Goal: Task Accomplishment & Management: Manage account settings

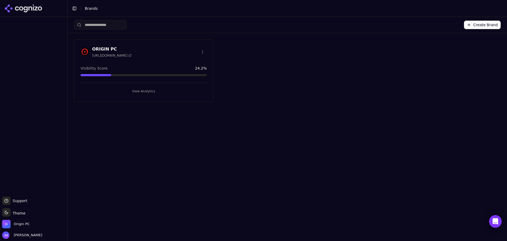
click at [98, 67] on span "Visibility Score" at bounding box center [94, 67] width 27 height 5
click at [144, 88] on button "View Analytics" at bounding box center [144, 91] width 126 height 8
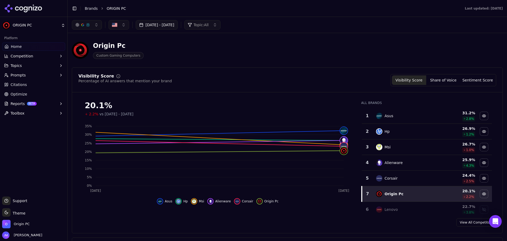
click at [63, 76] on button "Prompts" at bounding box center [33, 75] width 63 height 8
click at [21, 81] on span "Active" at bounding box center [34, 83] width 46 height 5
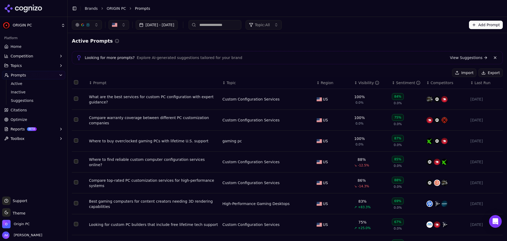
click at [74, 98] on button "Select row 1" at bounding box center [76, 98] width 4 height 4
click at [75, 98] on button "Select row 1" at bounding box center [76, 98] width 4 height 4
click at [22, 102] on span "Suggestions" at bounding box center [34, 100] width 46 height 5
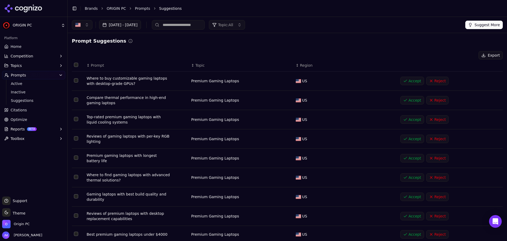
click at [77, 81] on button "Select row 1" at bounding box center [76, 80] width 4 height 4
click at [75, 139] on button "Select row 4" at bounding box center [76, 138] width 4 height 4
click at [435, 54] on button "Accept ( 2 )" at bounding box center [428, 55] width 31 height 8
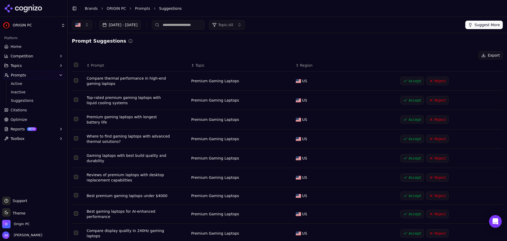
scroll to position [26, 0]
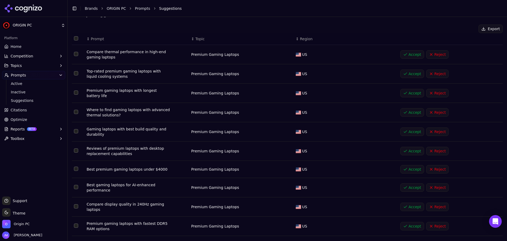
click at [76, 185] on button "Select row 8" at bounding box center [76, 187] width 4 height 4
click at [77, 164] on td "Data table" at bounding box center [78, 169] width 13 height 17
click at [76, 167] on button "Select row 7" at bounding box center [76, 168] width 4 height 4
click at [78, 151] on td "Data table" at bounding box center [78, 150] width 13 height 19
click at [77, 148] on button "Select row 6" at bounding box center [76, 150] width 4 height 4
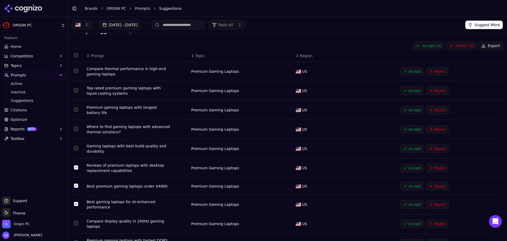
scroll to position [0, 0]
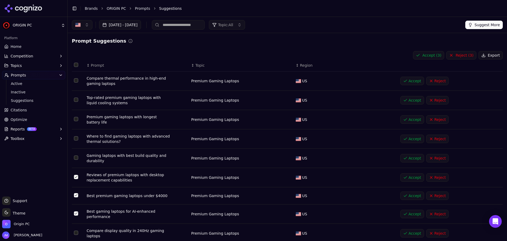
click at [433, 55] on button "Accept ( 3 )" at bounding box center [428, 55] width 31 height 8
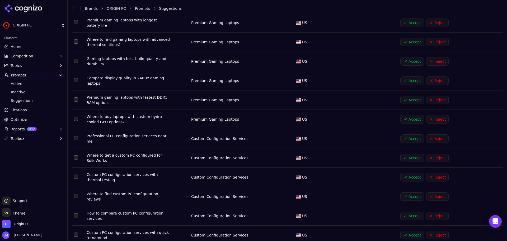
scroll to position [185, 0]
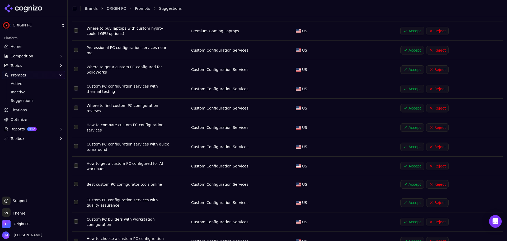
click at [75, 105] on button "Select row 12" at bounding box center [76, 107] width 4 height 4
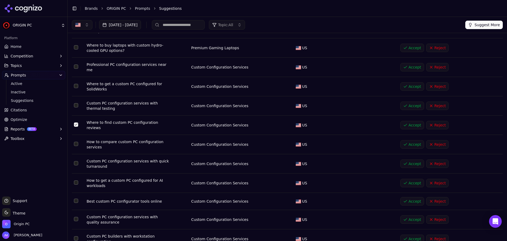
scroll to position [158, 0]
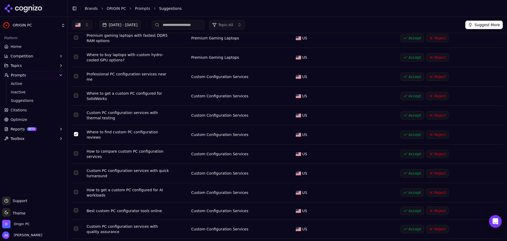
click at [77, 113] on button "Select row 11" at bounding box center [76, 115] width 4 height 4
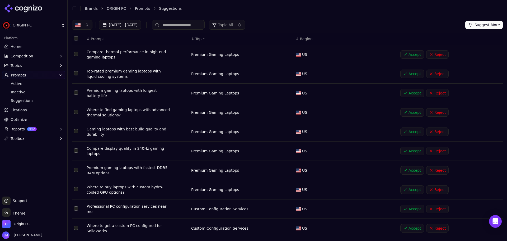
scroll to position [0, 0]
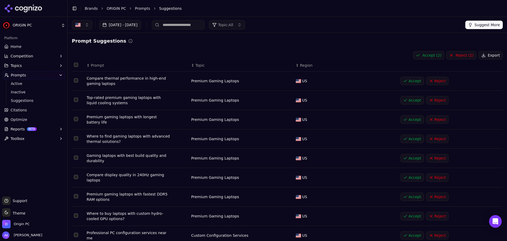
click at [429, 54] on button "Accept ( 2 )" at bounding box center [428, 55] width 31 height 8
click at [24, 66] on button "Topics" at bounding box center [33, 65] width 63 height 8
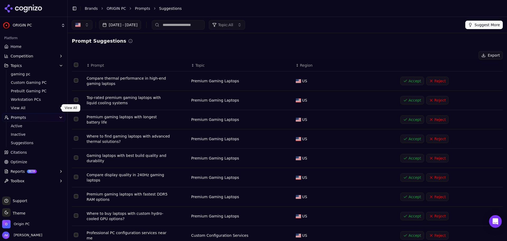
click at [24, 107] on span "View All" at bounding box center [34, 107] width 46 height 5
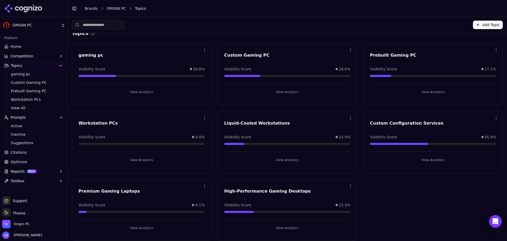
scroll to position [12, 0]
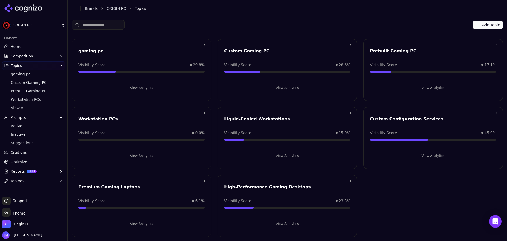
click at [205, 46] on html "ORIGIN PC Platform Home Competition Topics gaming pc Custom Gaming PC Prebuilt …" at bounding box center [253, 120] width 507 height 241
click at [188, 57] on div "Edit" at bounding box center [182, 56] width 48 height 8
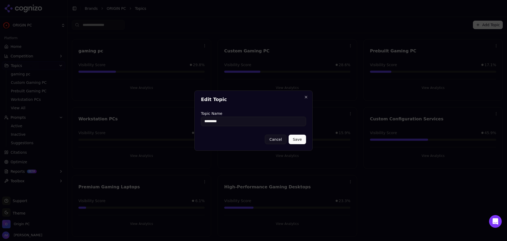
click at [206, 124] on input "*********" at bounding box center [253, 121] width 105 height 10
type input "*********"
click at [297, 138] on button "Save" at bounding box center [297, 139] width 17 height 10
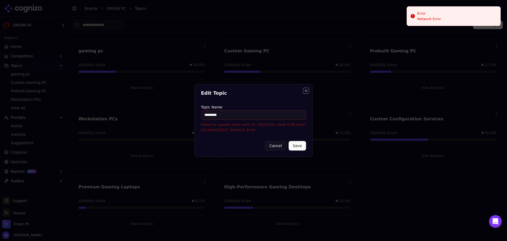
click at [306, 90] on button "Close" at bounding box center [306, 90] width 4 height 4
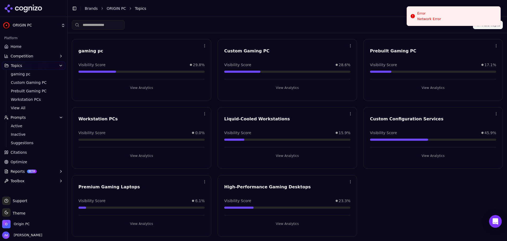
click at [356, 90] on div "Open menu gaming pc Visibility Score 29.8% View Analytics Open menu Custom Gami…" at bounding box center [287, 137] width 431 height 197
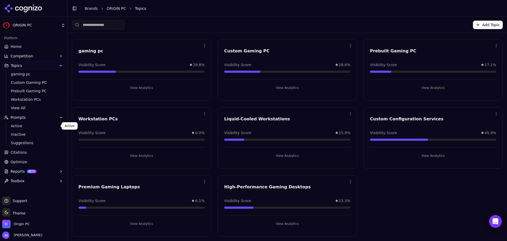
click at [15, 124] on span "Active" at bounding box center [34, 125] width 46 height 5
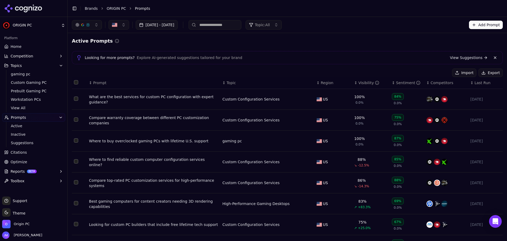
click at [470, 59] on link "View Suggestions" at bounding box center [469, 57] width 38 height 5
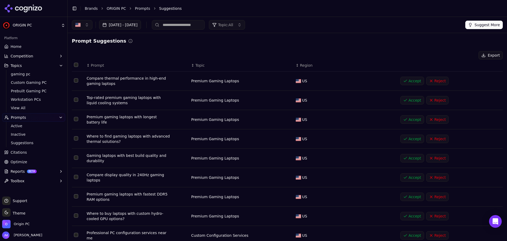
click at [195, 66] on span "Topic" at bounding box center [199, 65] width 9 height 5
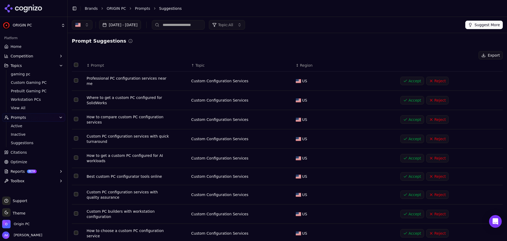
click at [195, 66] on span "Topic" at bounding box center [199, 65] width 9 height 5
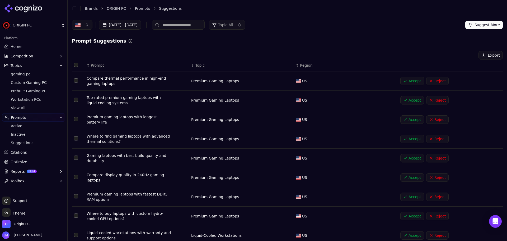
click at [195, 66] on span "Topic" at bounding box center [199, 65] width 9 height 5
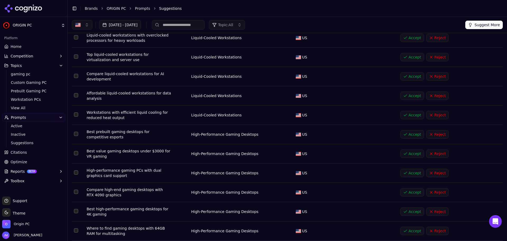
scroll to position [1109, 0]
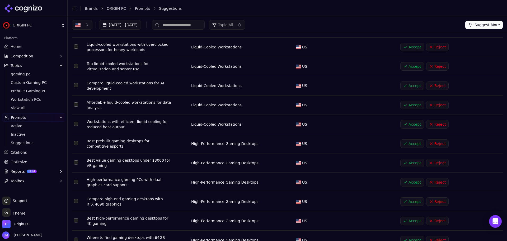
click at [76, 141] on button "Select row 62" at bounding box center [76, 143] width 4 height 4
click at [75, 115] on td "Data table" at bounding box center [78, 124] width 13 height 19
click at [77, 121] on button "Select row 61" at bounding box center [76, 123] width 4 height 4
click at [76, 160] on button "Select row 63" at bounding box center [76, 162] width 4 height 4
click at [78, 172] on td "Data table" at bounding box center [78, 181] width 13 height 19
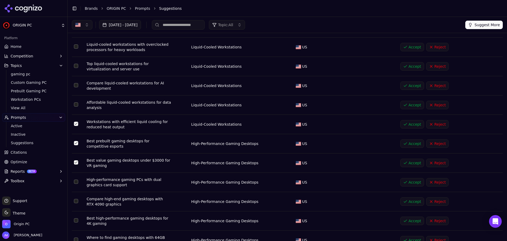
click at [77, 179] on button "Select row 64" at bounding box center [76, 181] width 4 height 4
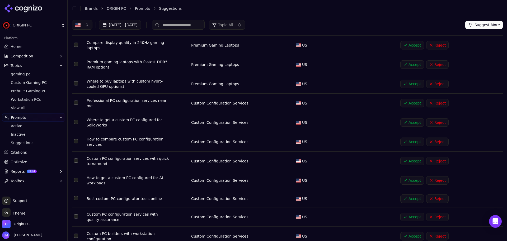
scroll to position [0, 0]
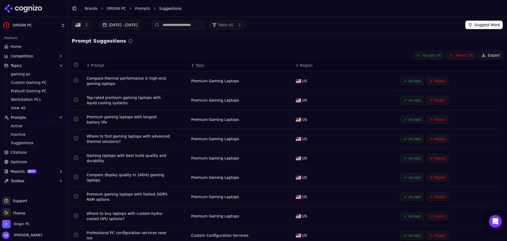
click at [427, 54] on button "Accept ( 4 )" at bounding box center [428, 55] width 31 height 8
click at [28, 67] on button "Topics" at bounding box center [33, 65] width 63 height 8
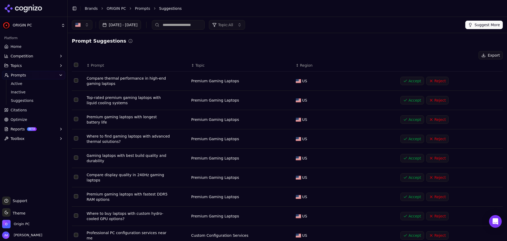
click at [63, 64] on icon "button" at bounding box center [61, 65] width 4 height 4
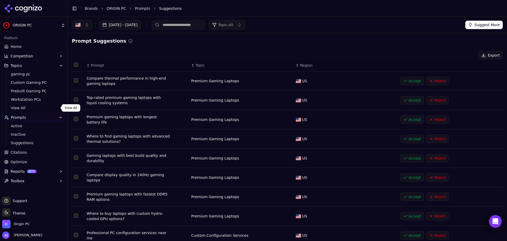
click at [24, 109] on span "View All" at bounding box center [34, 107] width 46 height 5
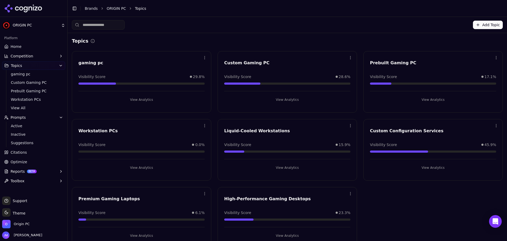
scroll to position [12, 0]
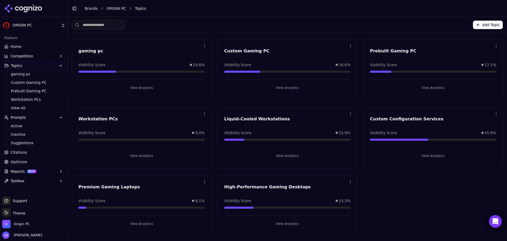
click at [130, 159] on button "View Analytics" at bounding box center [141, 155] width 126 height 8
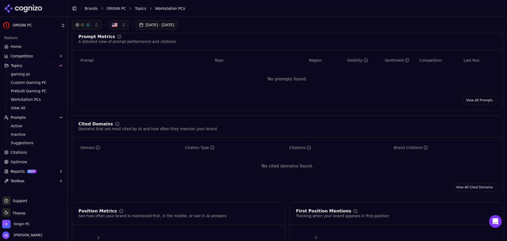
scroll to position [112, 0]
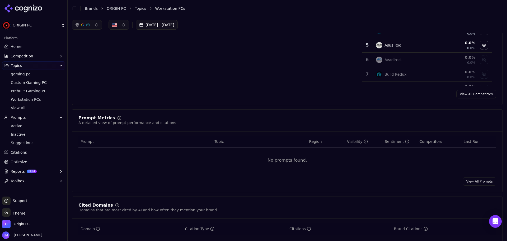
click at [471, 182] on link "View All Prompts" at bounding box center [479, 181] width 33 height 8
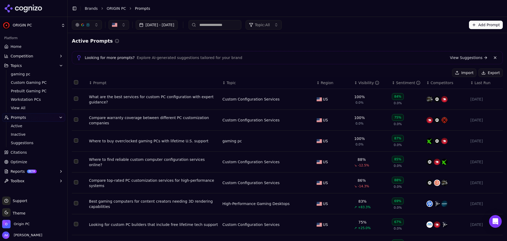
click at [270, 27] on span "Topic: All" at bounding box center [262, 24] width 15 height 5
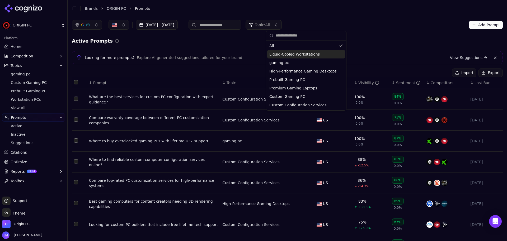
click at [311, 56] on span "Liquid-Cooled Workstations" at bounding box center [294, 54] width 50 height 5
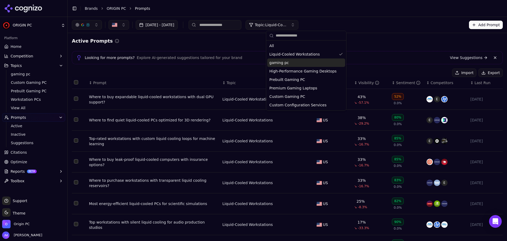
click at [22, 100] on span "Workstation PCs" at bounding box center [34, 99] width 46 height 5
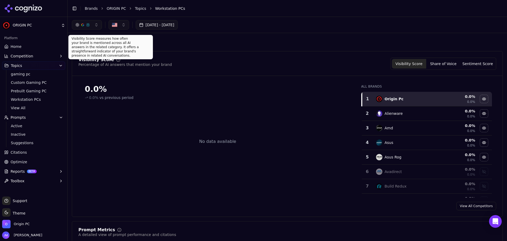
click at [116, 61] on icon at bounding box center [118, 60] width 4 height 4
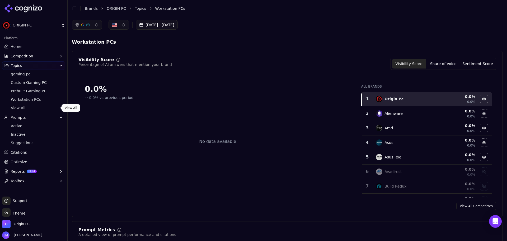
click at [15, 106] on span "View All" at bounding box center [34, 107] width 46 height 5
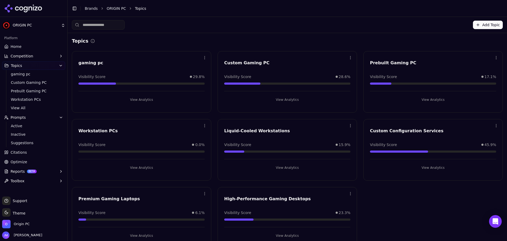
click at [89, 26] on input at bounding box center [98, 25] width 53 height 10
click at [486, 24] on button "Add Topic" at bounding box center [488, 25] width 30 height 8
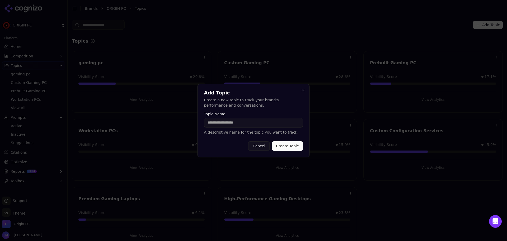
click at [275, 123] on input "Topic Name" at bounding box center [253, 123] width 99 height 10
type input "**********"
click at [272, 141] on button "Create Topic" at bounding box center [287, 146] width 31 height 10
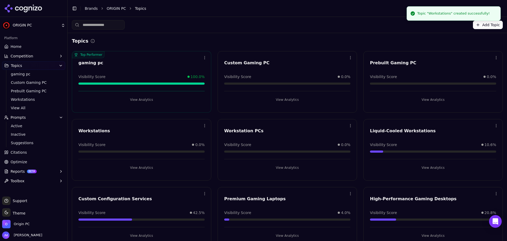
click at [215, 115] on div "Top Performer Open menu gaming pc Visibility Score 100.0% View Analytics Open m…" at bounding box center [287, 149] width 431 height 197
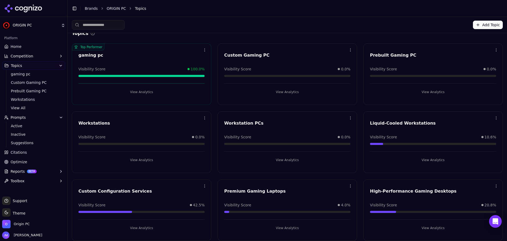
scroll to position [12, 0]
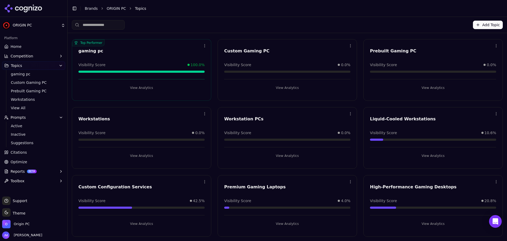
click at [141, 89] on button "View Analytics" at bounding box center [141, 87] width 126 height 8
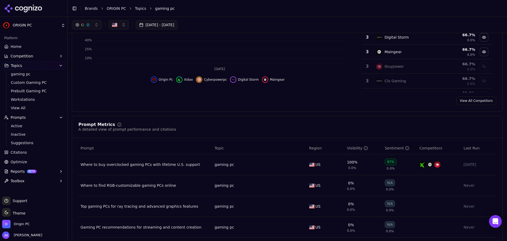
scroll to position [106, 0]
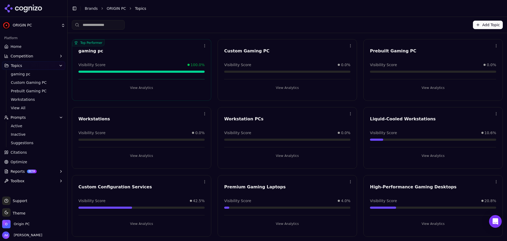
scroll to position [12, 0]
click at [138, 156] on button "View Analytics" at bounding box center [141, 155] width 126 height 8
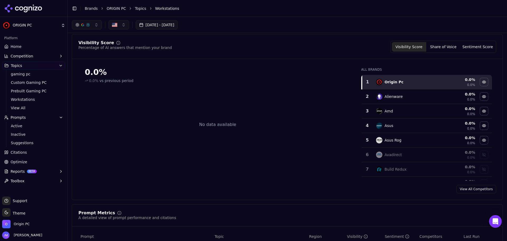
scroll to position [79, 0]
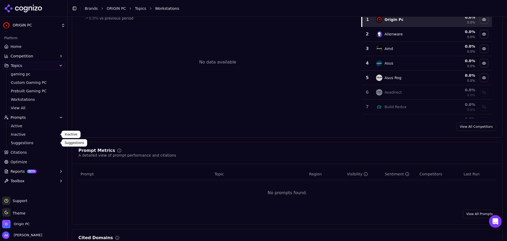
click at [26, 145] on link "Suggestions" at bounding box center [34, 142] width 50 height 7
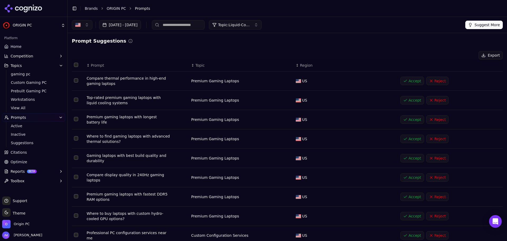
click at [250, 25] on span "Topic: Liquid-Cooled Workstations" at bounding box center [234, 24] width 32 height 5
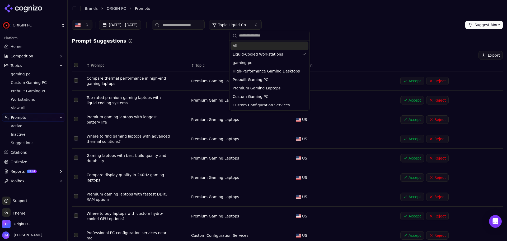
type input "*"
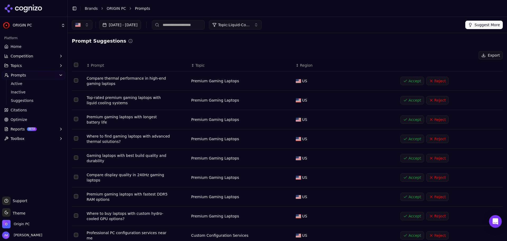
click at [262, 29] on button "Topic: Liquid-Cooled Workstations" at bounding box center [235, 25] width 53 height 10
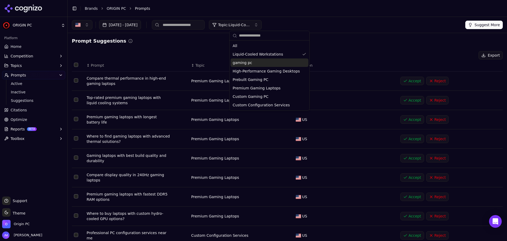
click at [173, 53] on div "Export" at bounding box center [287, 55] width 431 height 8
